Goal: Submit feedback/report problem: Submit feedback/report problem

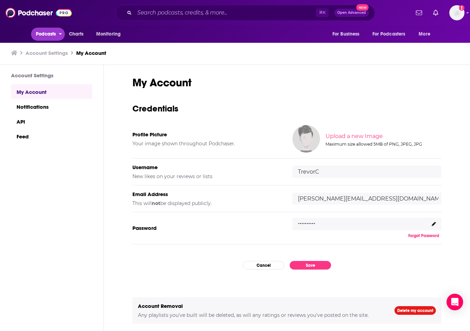
click at [49, 36] on span "Podcasts" at bounding box center [46, 34] width 20 height 10
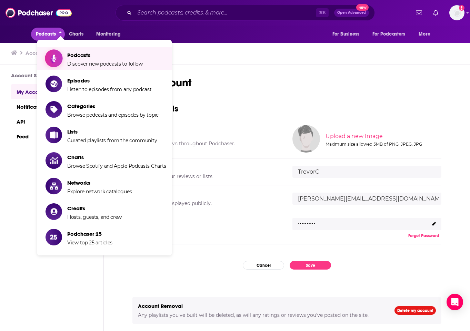
click at [76, 57] on span "Podcasts" at bounding box center [105, 55] width 76 height 7
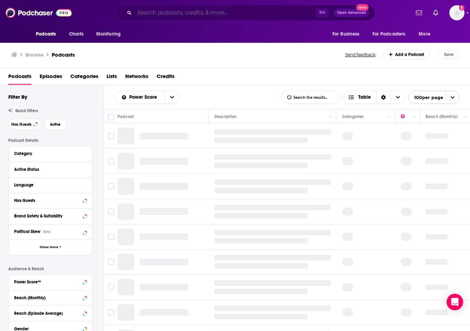
click at [172, 14] on input "Search podcasts, credits, & more..." at bounding box center [225, 12] width 181 height 11
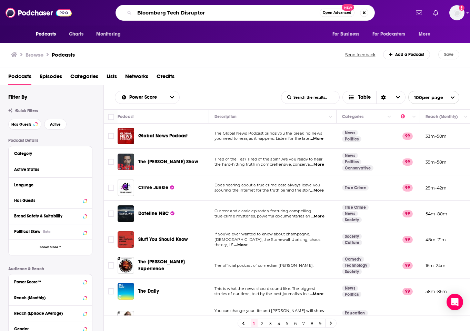
type input "Bloomberg Tech Disruptors"
click at [217, 11] on input "Bloomberg Tech Disruptors" at bounding box center [227, 12] width 185 height 11
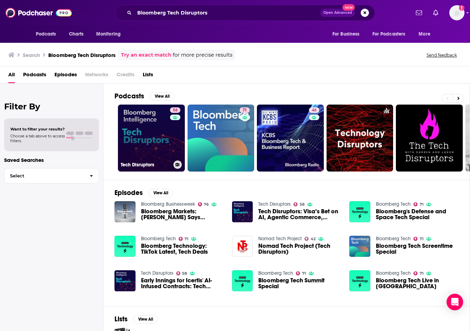
click at [134, 143] on link "58 Tech Disruptors" at bounding box center [151, 138] width 67 height 67
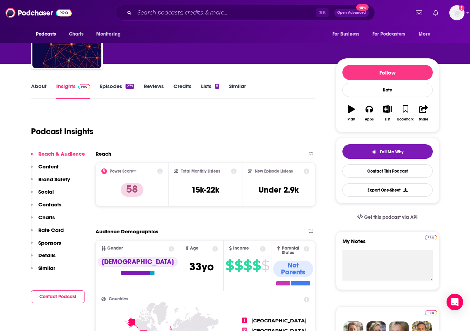
scroll to position [63, 0]
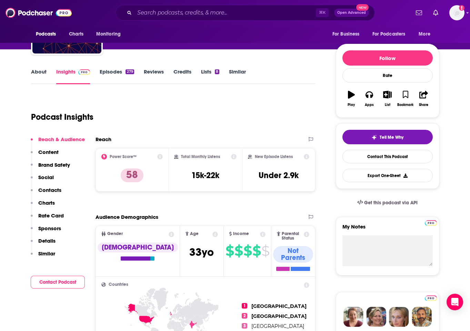
click at [109, 75] on link "Episodes 279" at bounding box center [117, 76] width 34 height 16
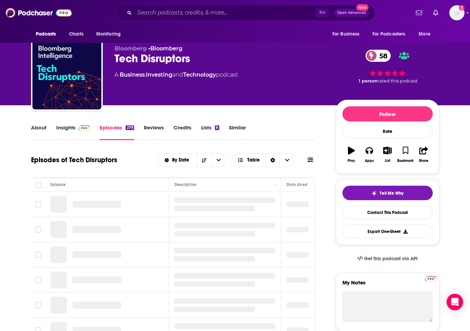
scroll to position [9, 0]
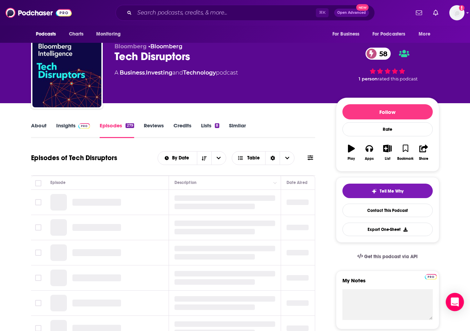
click at [457, 303] on icon "Open Intercom Messenger" at bounding box center [454, 301] width 9 height 9
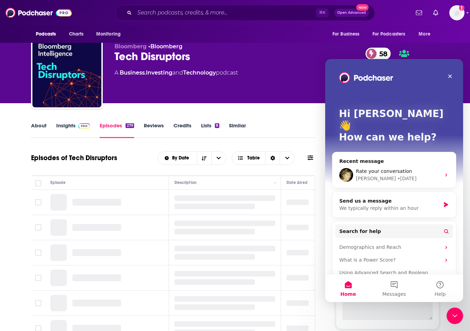
scroll to position [0, 0]
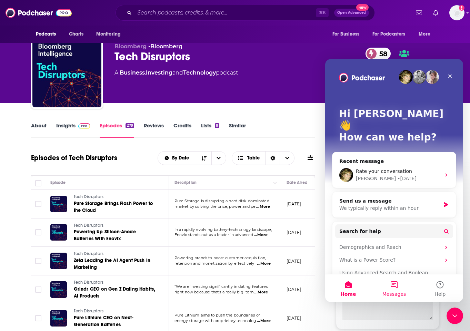
click at [393, 285] on button "Messages" at bounding box center [394, 288] width 46 height 28
click at [393, 285] on main "Hi [PERSON_NAME] 👋 How can we help? Recent message Rate your conversation [PERS…" at bounding box center [394, 180] width 138 height 243
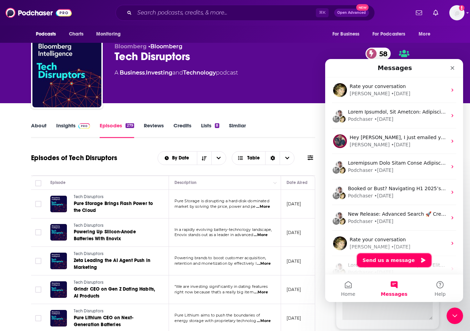
click at [390, 265] on button "Send us a message" at bounding box center [394, 260] width 75 height 14
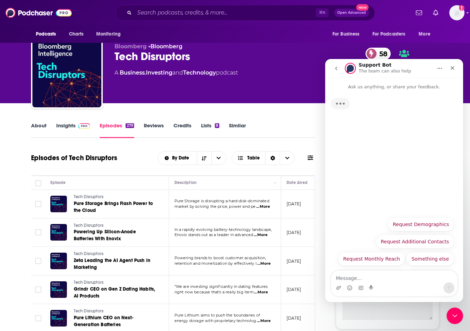
click at [371, 277] on textarea "Message…" at bounding box center [394, 276] width 126 height 12
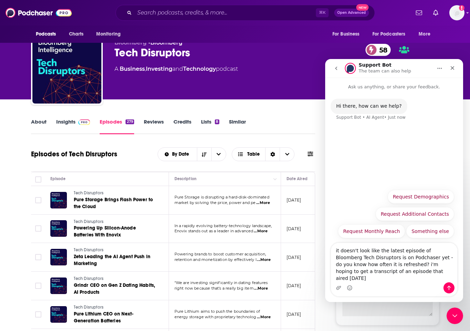
scroll to position [14, 0]
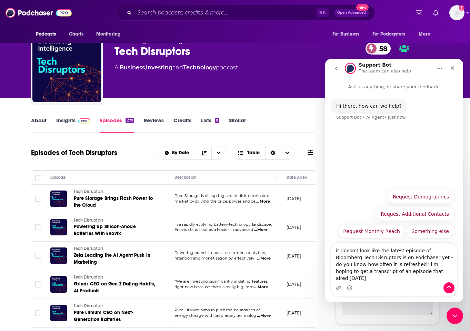
click at [431, 278] on textarea "it doesn't look like the latest episode of Bloomberg Tech Disruptors is on Podc…" at bounding box center [394, 262] width 126 height 39
type textarea "it doesn't look like the latest episode of Bloomberg Tech Disruptors is on Podc…"
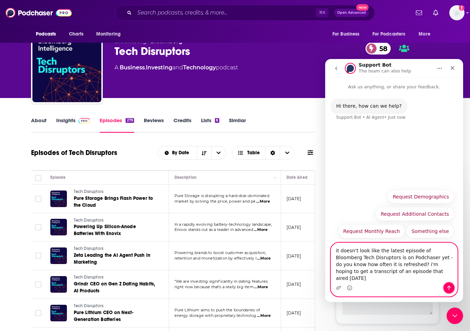
click at [446, 288] on icon "Send a message…" at bounding box center [449, 288] width 6 height 6
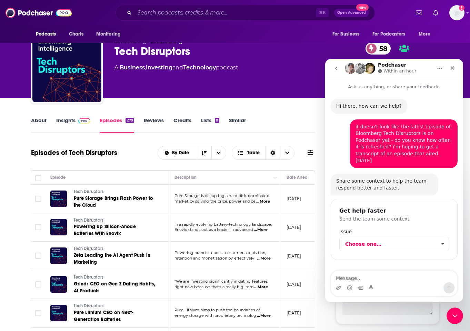
click at [391, 182] on div "Share some context to help the team respond better and faster." at bounding box center [384, 184] width 97 height 13
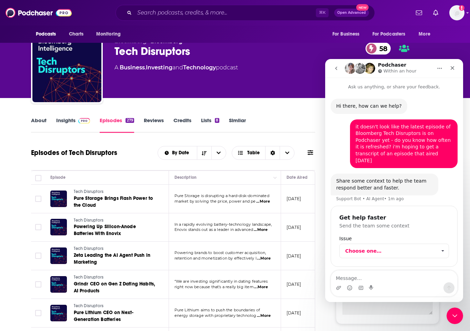
scroll to position [1, 0]
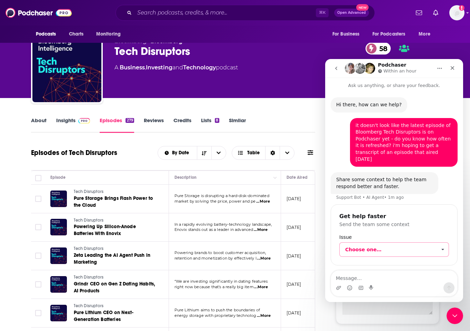
click at [407, 242] on span "Choose one…" at bounding box center [390, 249] width 91 height 14
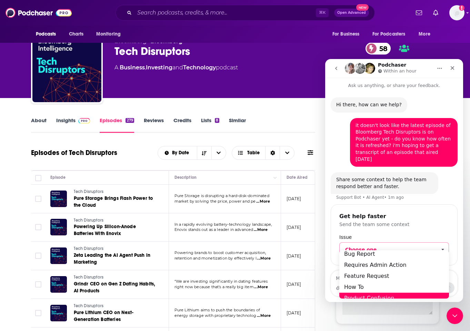
scroll to position [0, 0]
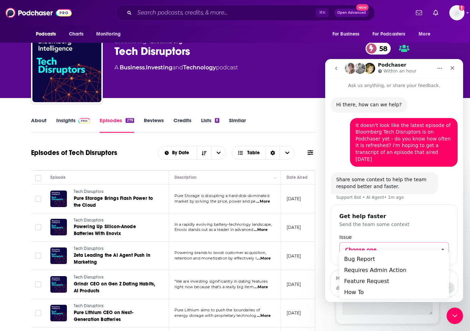
click at [334, 264] on div "Get help faster Send the team some context Issue Choose one…" at bounding box center [394, 239] width 127 height 76
click at [335, 276] on textarea "Message…" at bounding box center [394, 276] width 126 height 12
click at [446, 243] on span "Choose one…" at bounding box center [443, 249] width 12 height 14
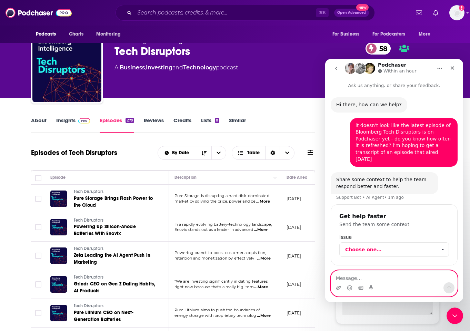
click at [372, 274] on textarea "Message…" at bounding box center [394, 276] width 126 height 12
paste textarea "[URL][DOMAIN_NAME]"
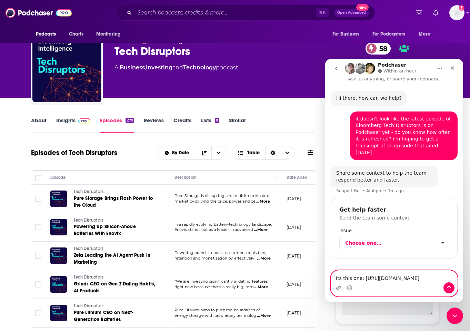
scroll to position [36, 0]
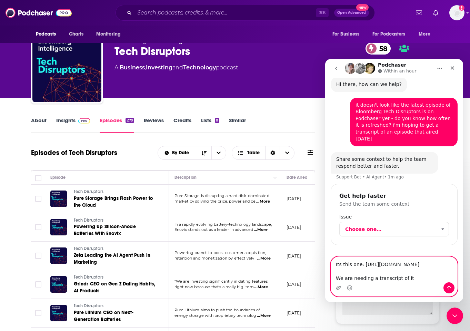
type textarea "Its this one: [URL][DOMAIN_NAME] We are needing a transcript of it"
click at [450, 286] on icon "Send a message…" at bounding box center [449, 288] width 4 height 4
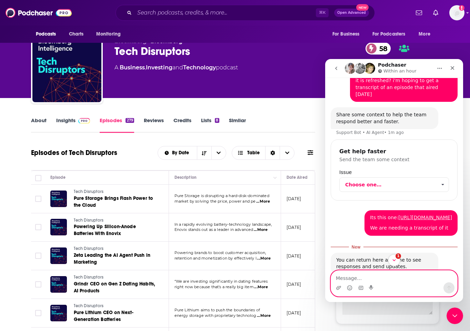
scroll to position [76, 0]
